Goal: Information Seeking & Learning: Learn about a topic

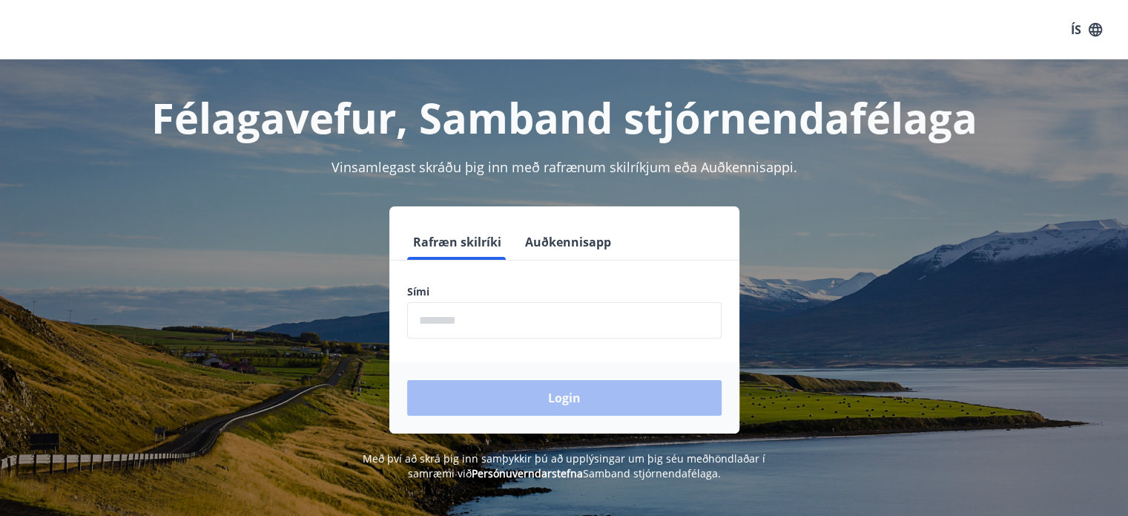
drag, startPoint x: 471, startPoint y: 302, endPoint x: 463, endPoint y: 314, distance: 14.4
click at [466, 310] on input "phone" at bounding box center [564, 320] width 315 height 36
type input "********"
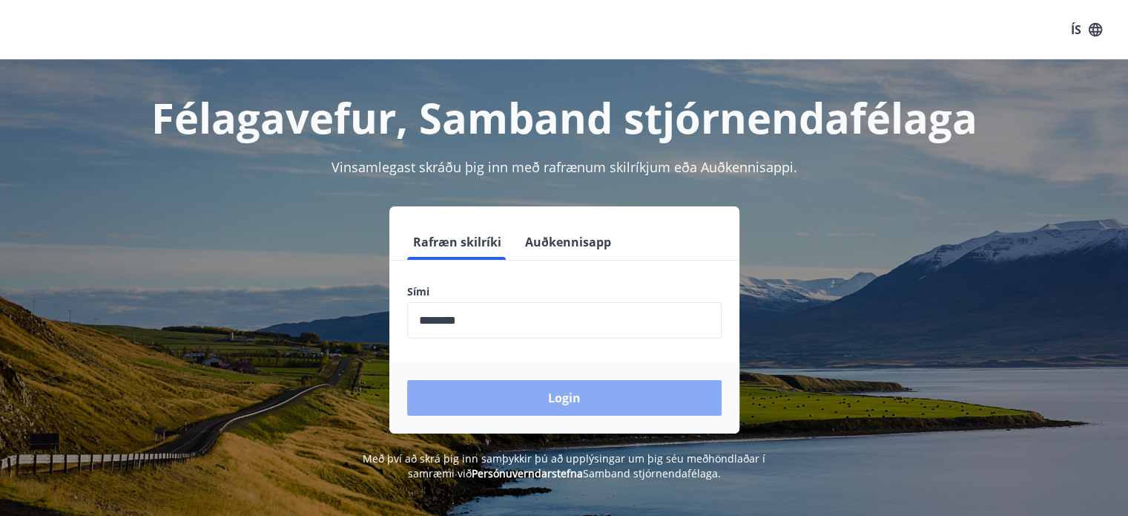
click at [505, 395] on button "Login" at bounding box center [564, 398] width 315 height 36
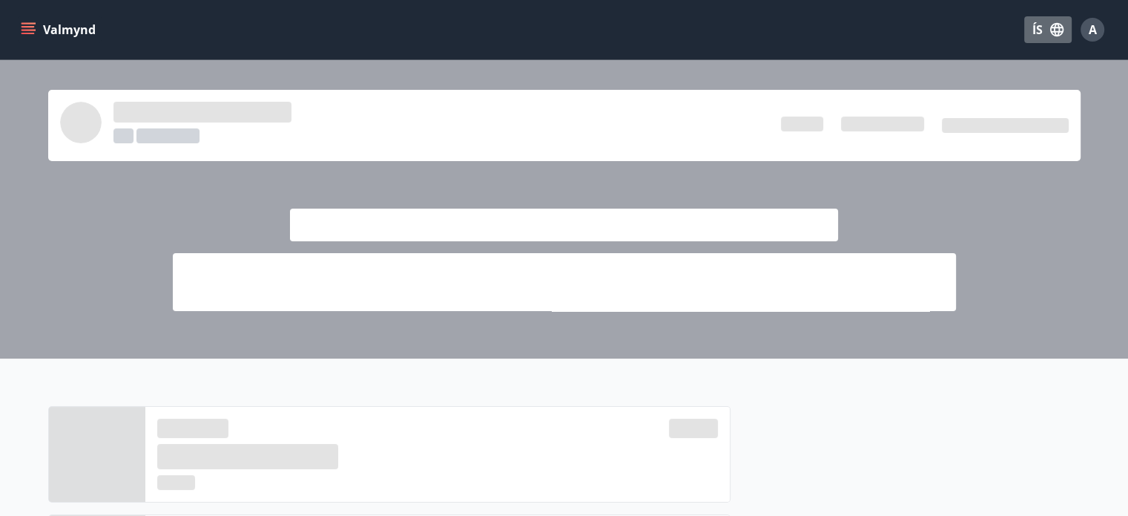
click at [1050, 29] on icon "button" at bounding box center [1057, 30] width 16 height 16
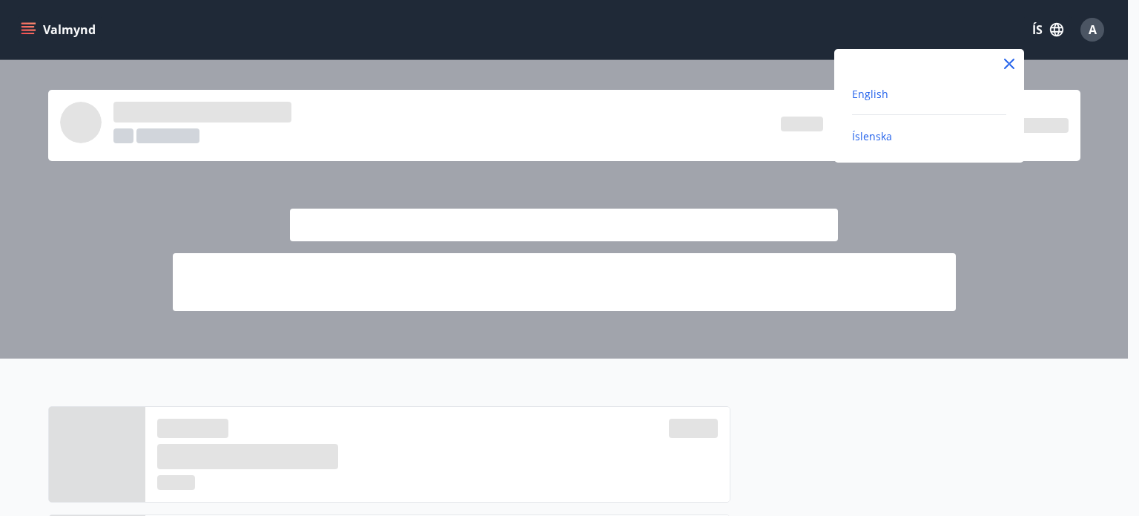
click at [867, 97] on span "English" at bounding box center [870, 94] width 36 height 14
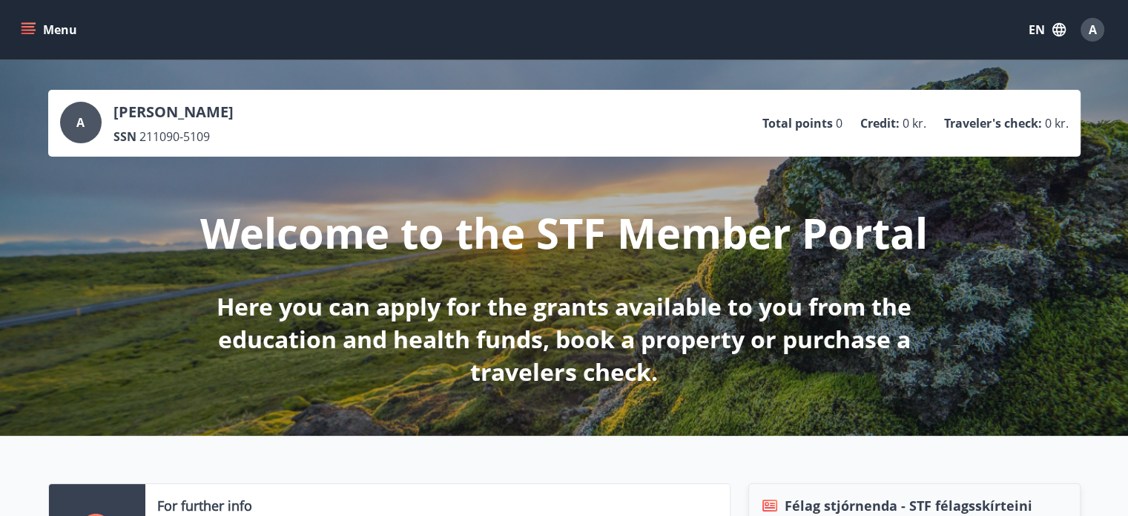
click at [28, 32] on icon "menu" at bounding box center [28, 29] width 15 height 15
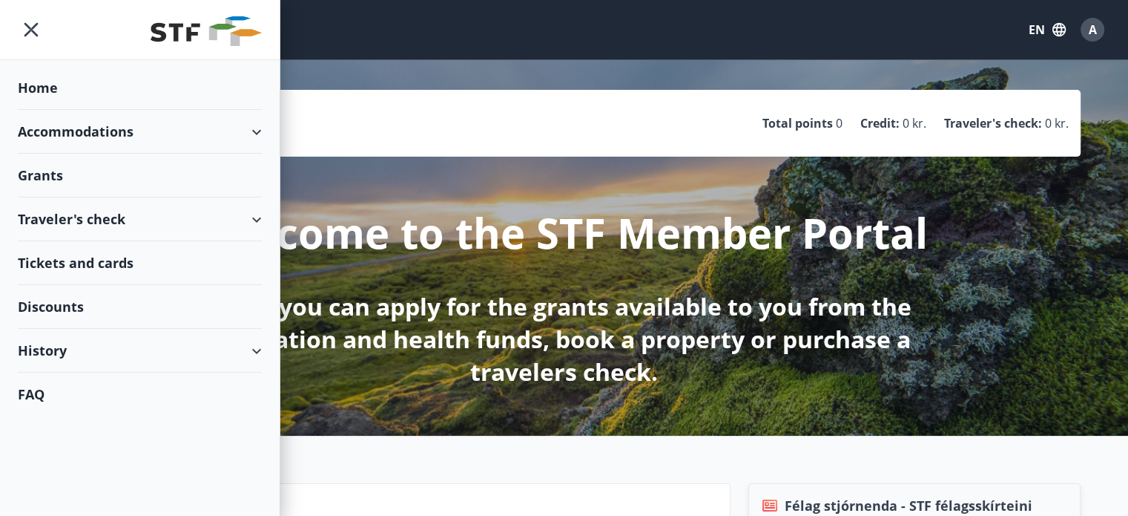
click at [214, 347] on div "History" at bounding box center [140, 351] width 244 height 44
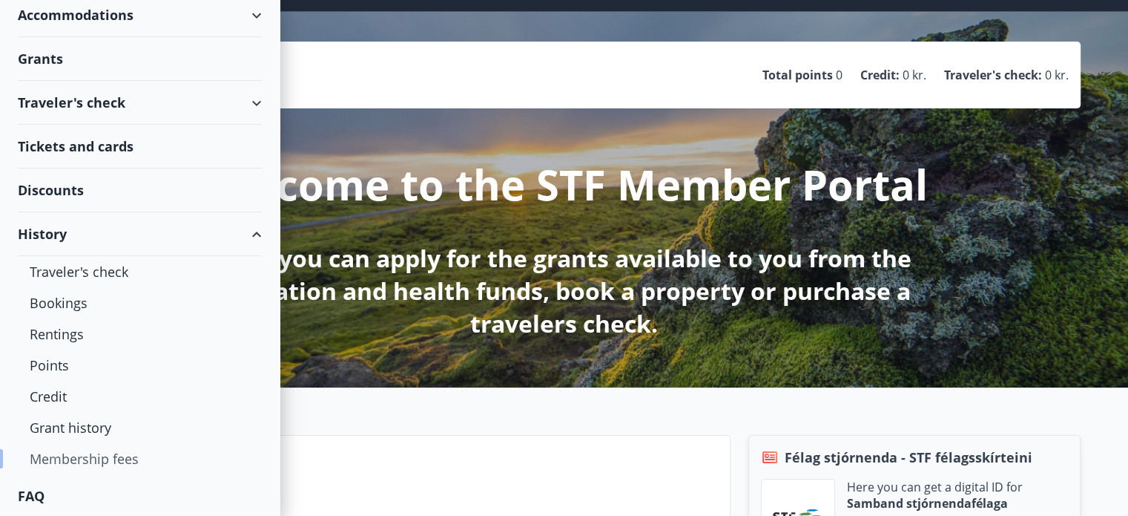
scroll to position [74, 0]
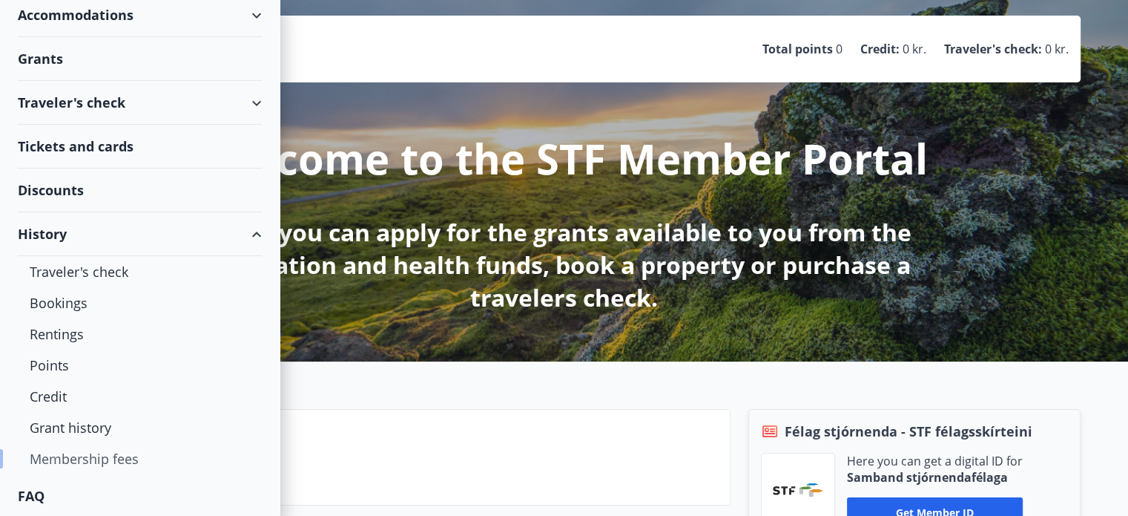
click at [114, 456] on div "Membership fees" at bounding box center [140, 458] width 220 height 31
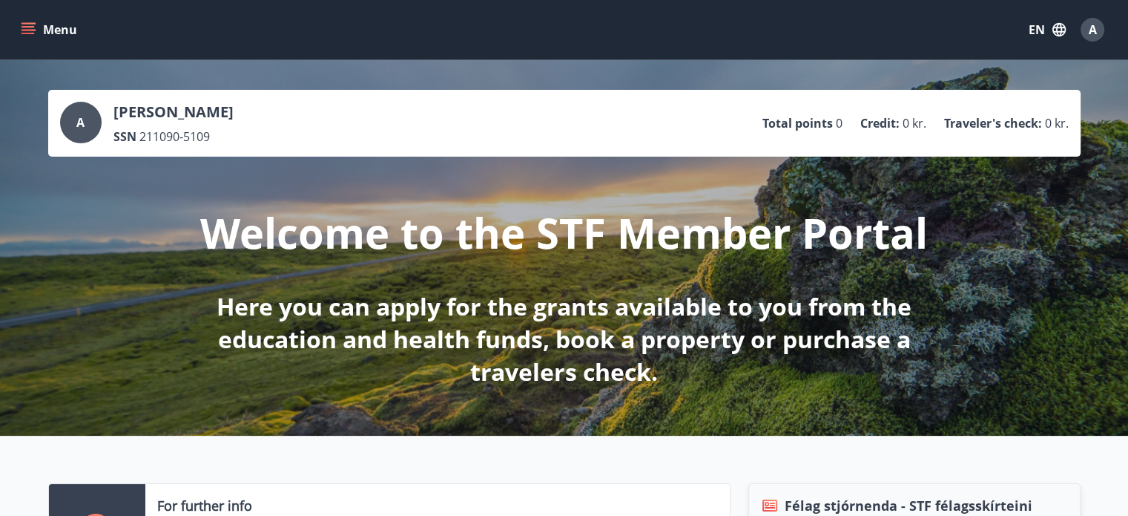
click at [17, 23] on div "Menu EN A" at bounding box center [564, 29] width 1128 height 59
click at [29, 35] on icon "menu" at bounding box center [28, 29] width 15 height 15
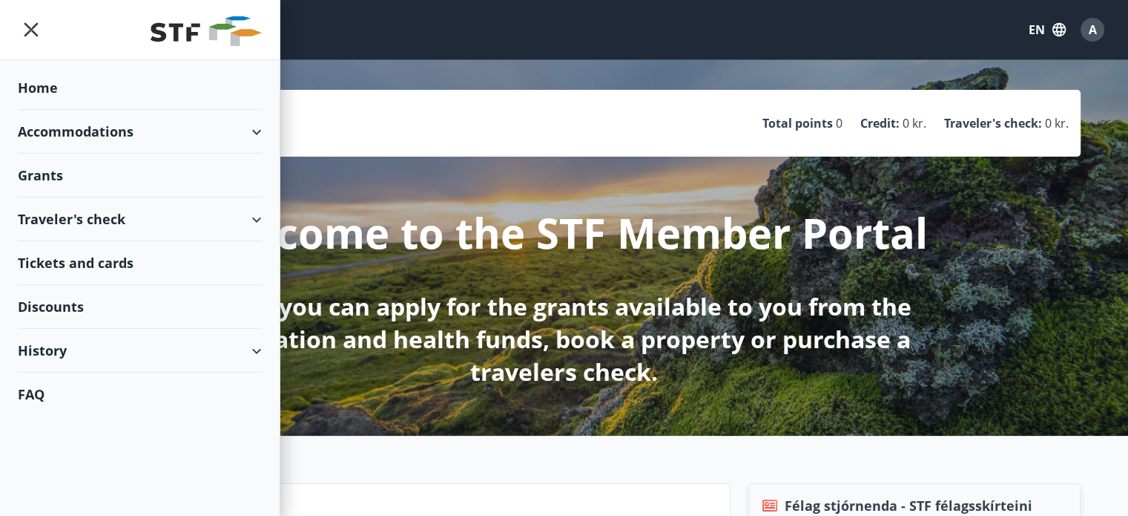
click at [253, 355] on div "History" at bounding box center [140, 351] width 244 height 44
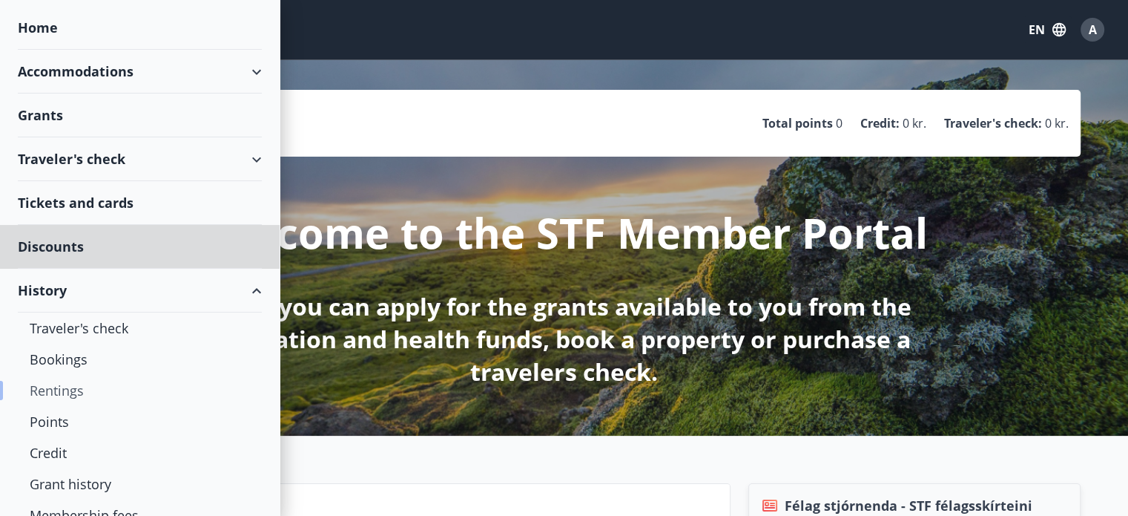
scroll to position [108, 0]
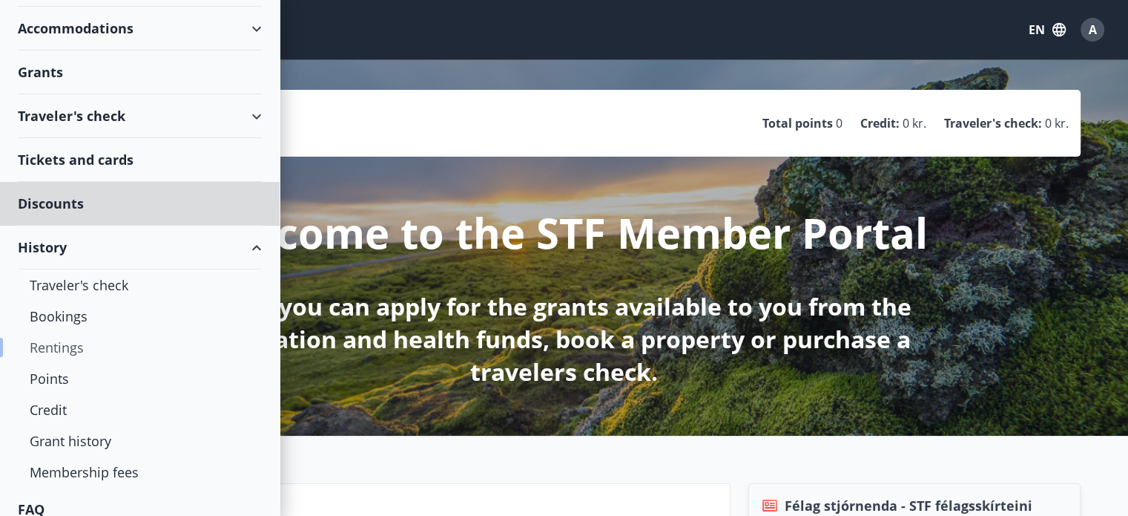
drag, startPoint x: 227, startPoint y: 311, endPoint x: 207, endPoint y: 372, distance: 64.0
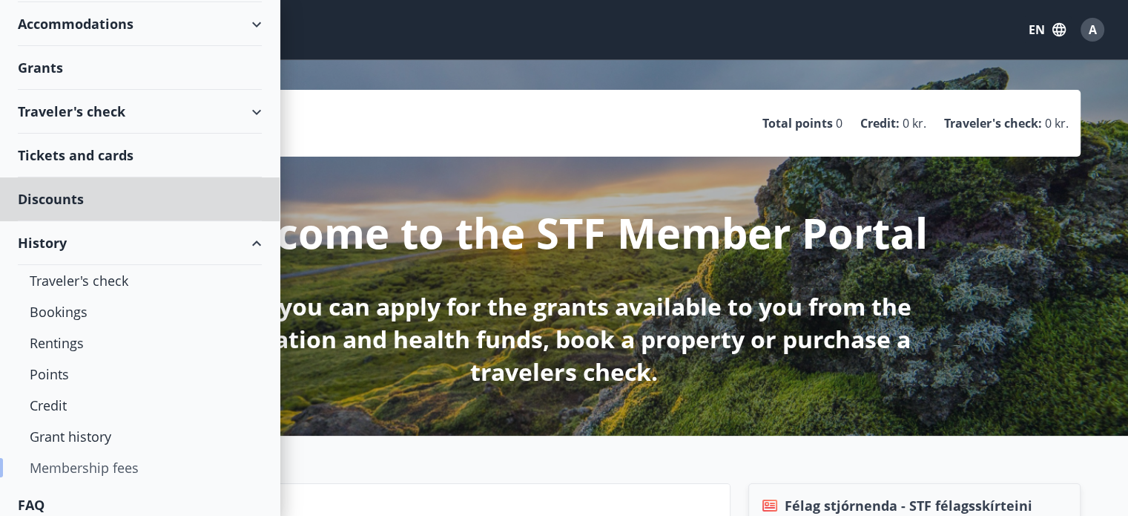
click at [101, 462] on div "Membership fees" at bounding box center [140, 467] width 220 height 31
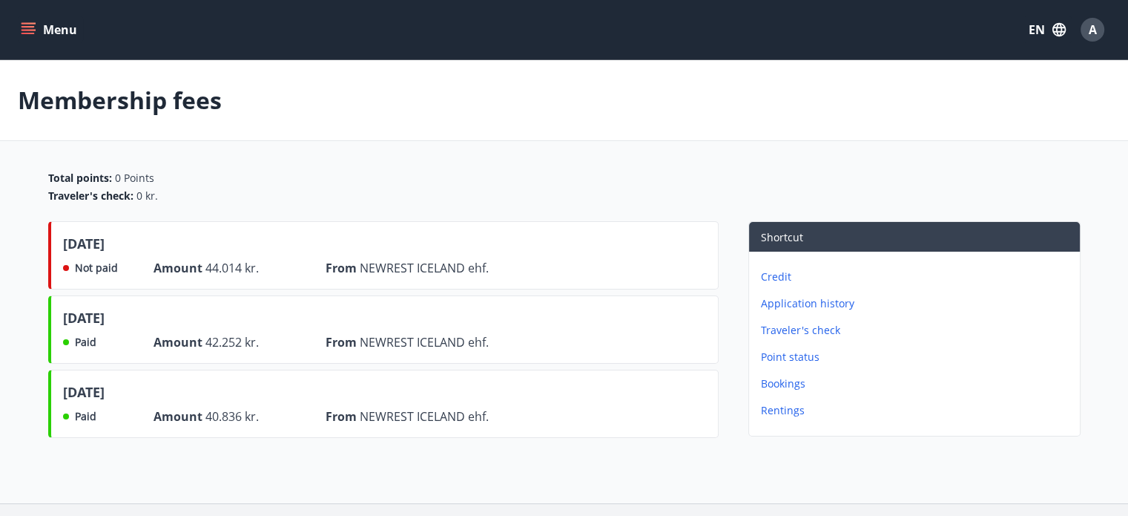
click at [1089, 37] on span "A" at bounding box center [1093, 30] width 8 height 16
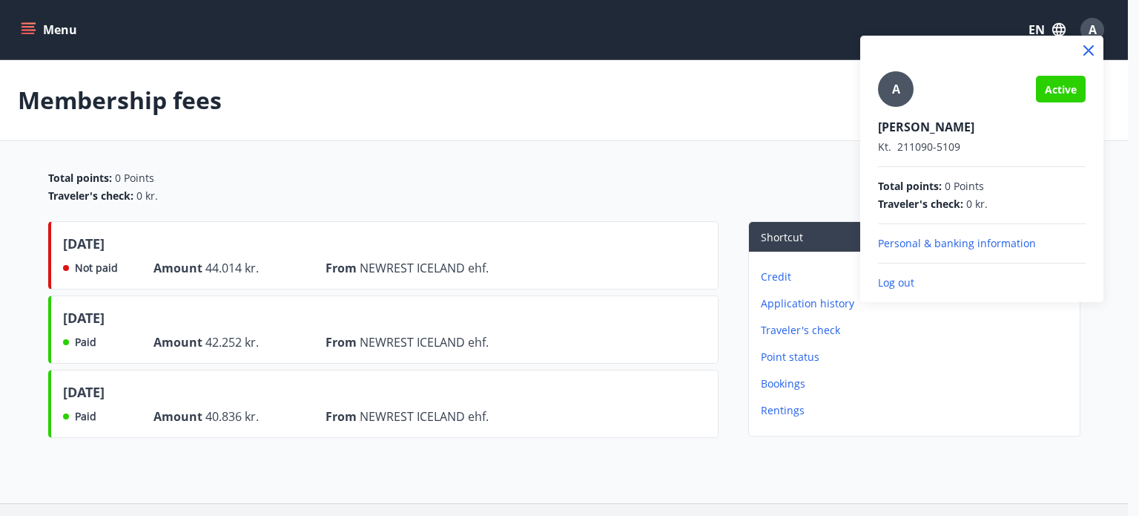
drag, startPoint x: 1036, startPoint y: 13, endPoint x: 1090, endPoint y: 52, distance: 66.9
click at [1090, 52] on icon at bounding box center [1089, 51] width 18 height 18
